Goal: Information Seeking & Learning: Learn about a topic

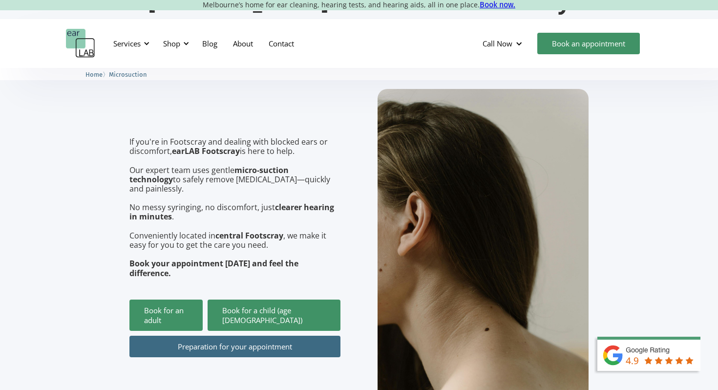
scroll to position [272, 0]
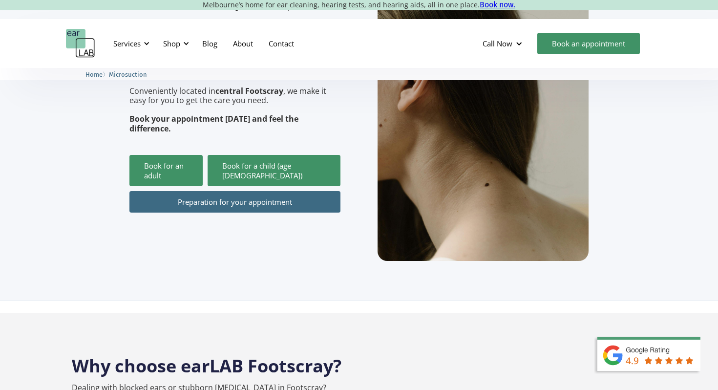
click at [300, 191] on link "Preparation for your appointment" at bounding box center [234, 201] width 211 height 21
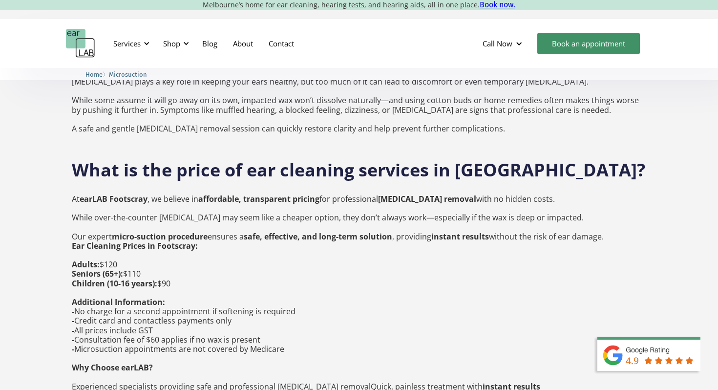
scroll to position [738, 0]
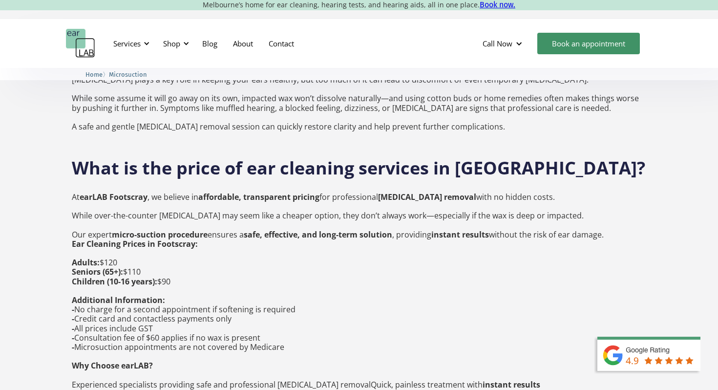
click at [378, 192] on p "At earLAB Footscray , we believe in affordable, transparent pricing for profess…" at bounding box center [359, 304] width 574 height 225
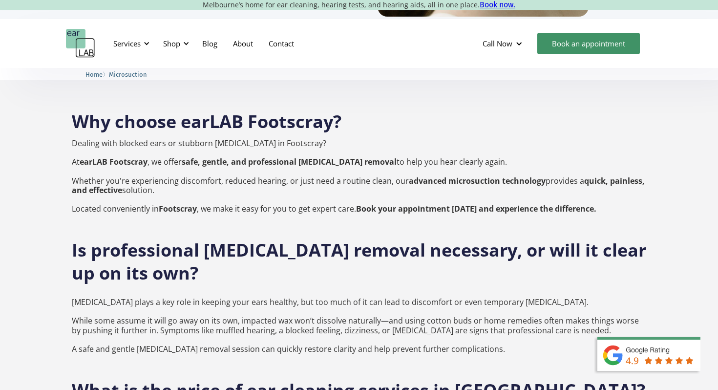
scroll to position [496, 0]
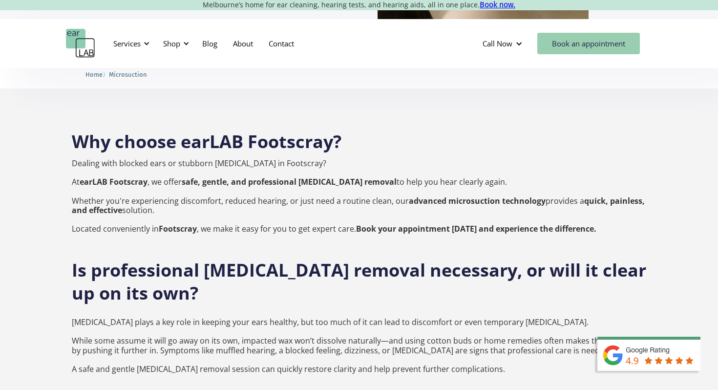
click at [576, 46] on link "Book an appointment" at bounding box center [588, 43] width 103 height 21
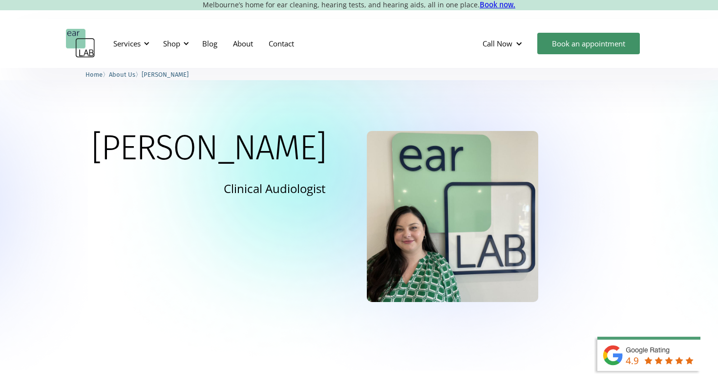
click at [130, 74] on span "About Us" at bounding box center [122, 74] width 26 height 7
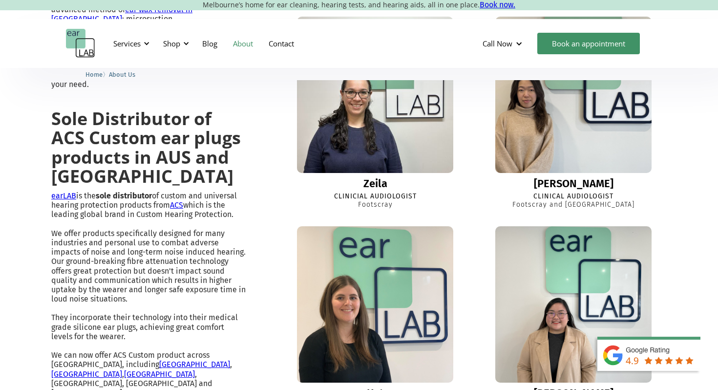
scroll to position [669, 0]
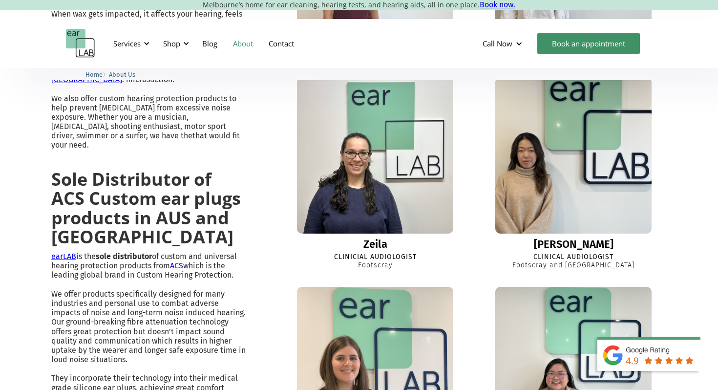
click at [575, 192] on img at bounding box center [573, 155] width 172 height 172
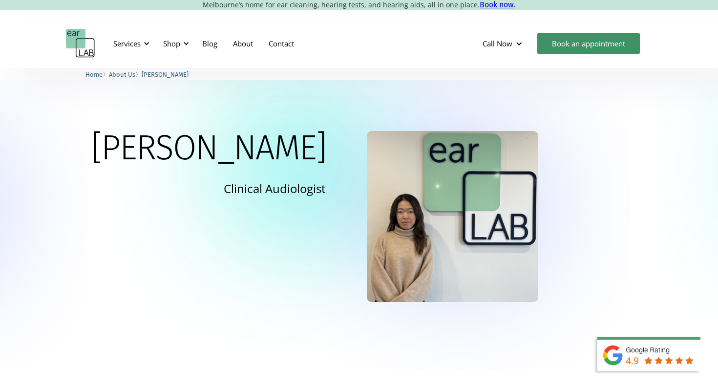
scroll to position [197, 0]
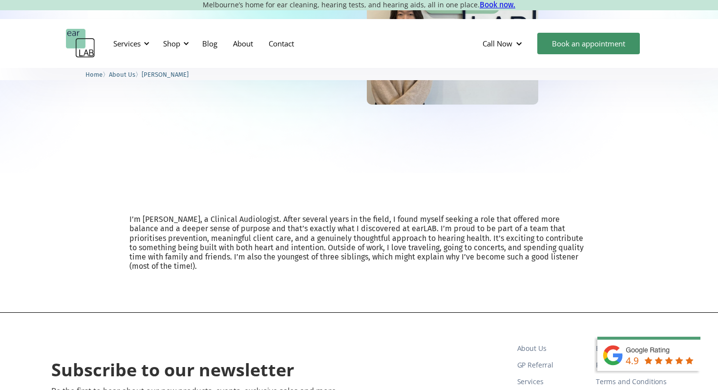
click at [376, 225] on p "I’m Sharon, a Clinical Audiologist. After several years in the field, I found m…" at bounding box center [358, 242] width 459 height 56
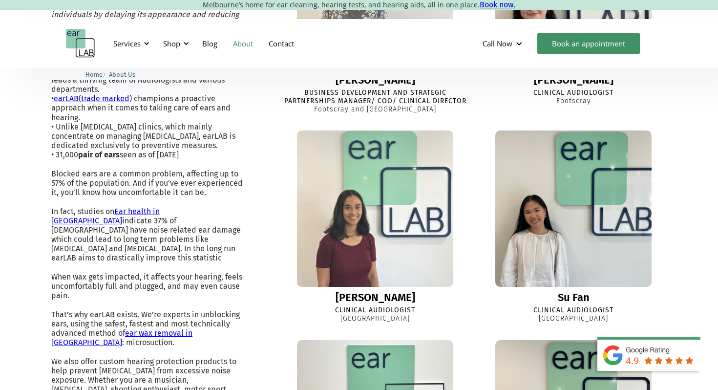
click at [426, 238] on img at bounding box center [375, 209] width 172 height 172
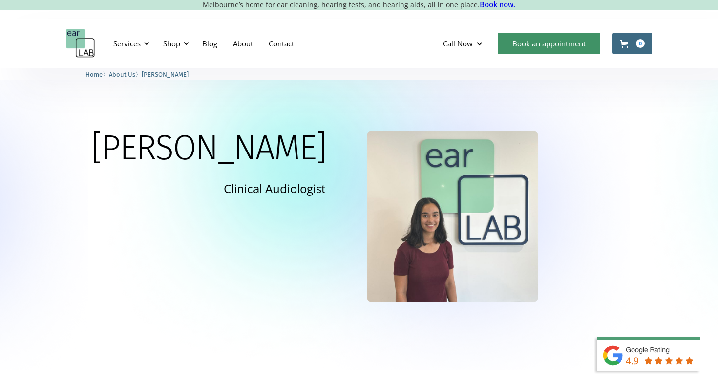
click at [409, 272] on img at bounding box center [452, 216] width 171 height 171
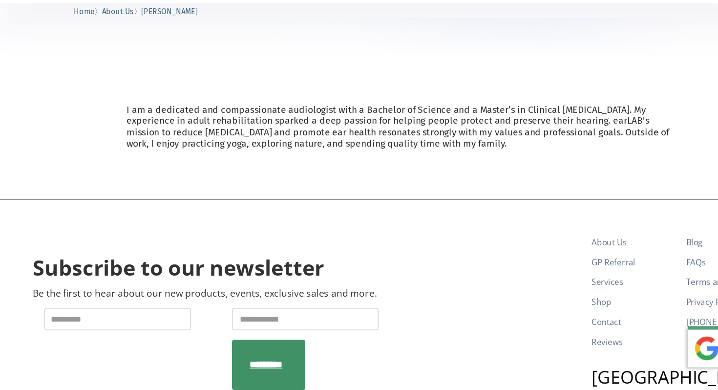
scroll to position [359, 0]
